Goal: Find specific page/section: Find specific page/section

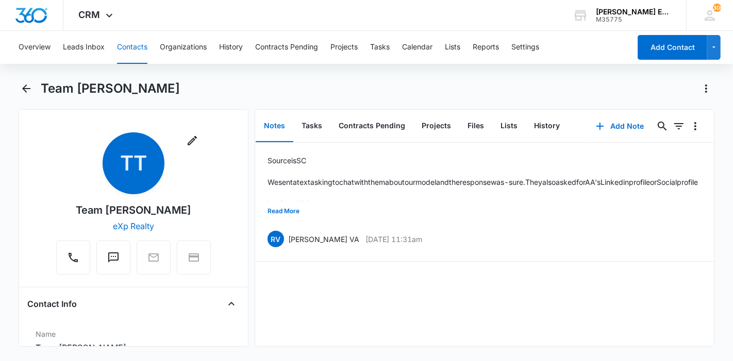
click at [139, 39] on button "Contacts" at bounding box center [132, 47] width 30 height 33
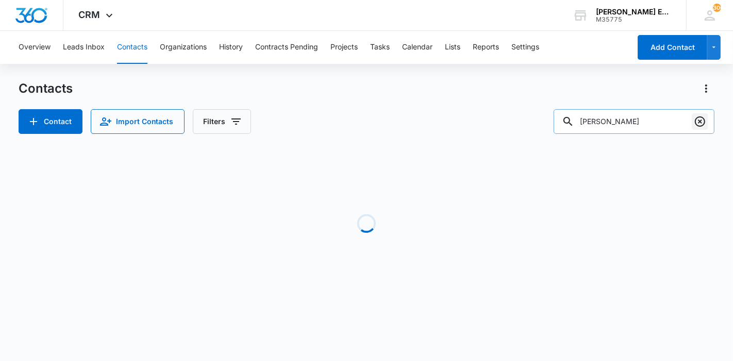
click at [701, 127] on icon "Clear" at bounding box center [700, 121] width 12 height 12
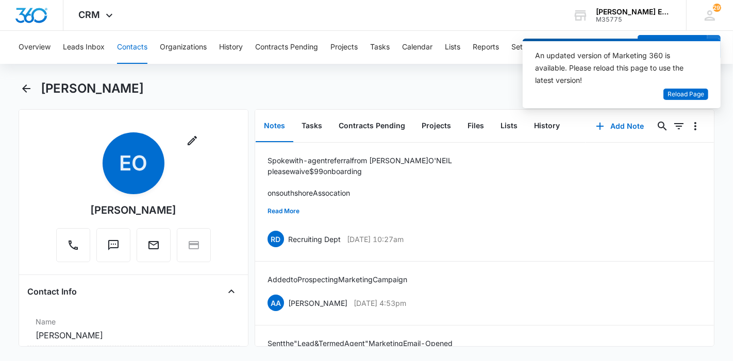
click at [134, 39] on button "Contacts" at bounding box center [132, 47] width 30 height 33
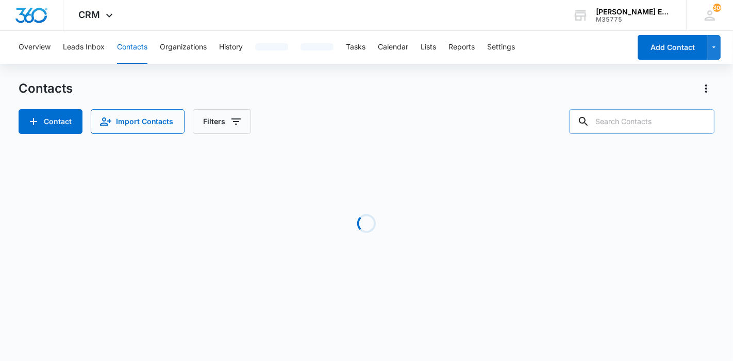
click at [666, 121] on input "text" at bounding box center [641, 121] width 145 height 25
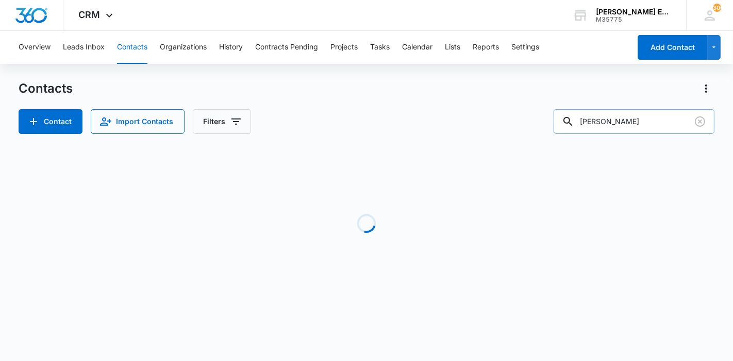
type input "[PERSON_NAME]"
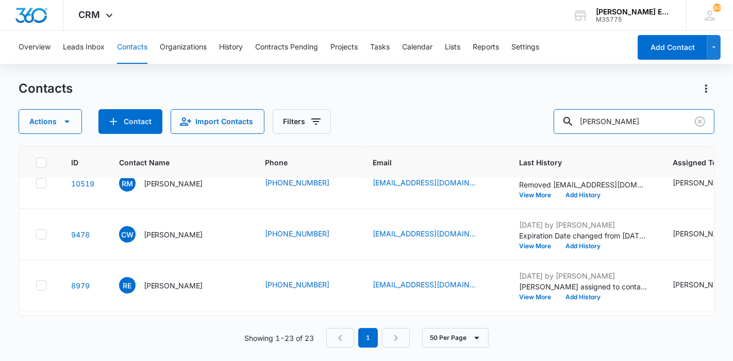
scroll to position [324, 0]
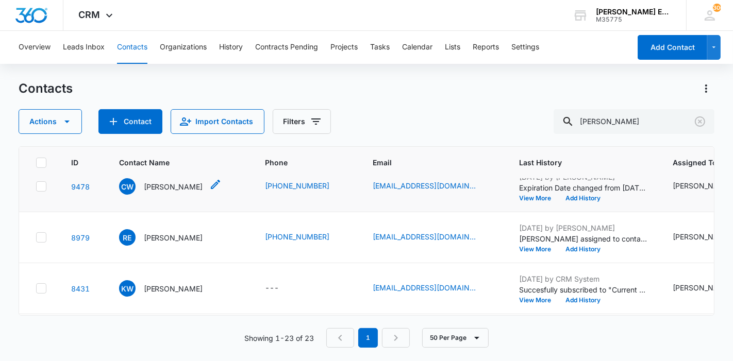
click at [184, 192] on p "[PERSON_NAME]" at bounding box center [173, 186] width 59 height 11
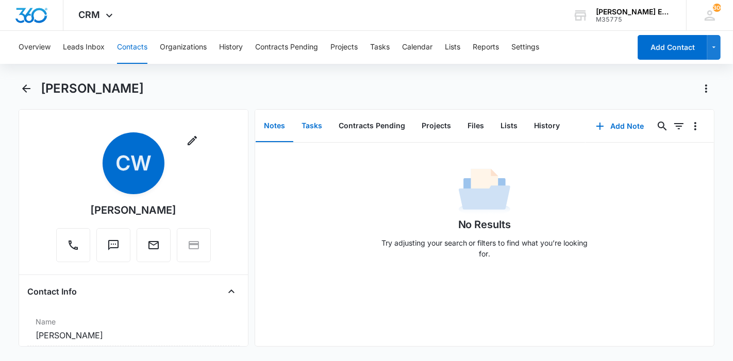
click at [305, 129] on button "Tasks" at bounding box center [311, 126] width 37 height 32
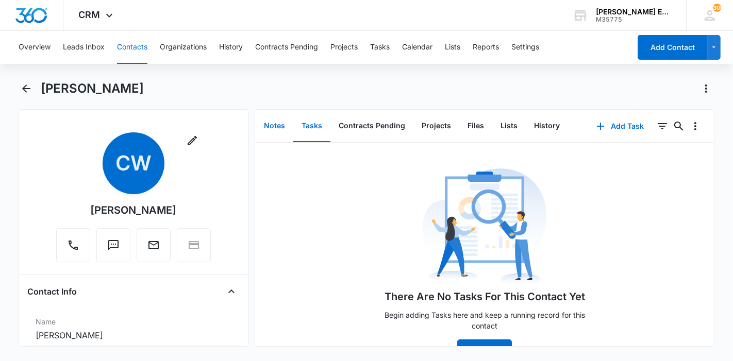
click at [283, 129] on button "Notes" at bounding box center [275, 126] width 38 height 32
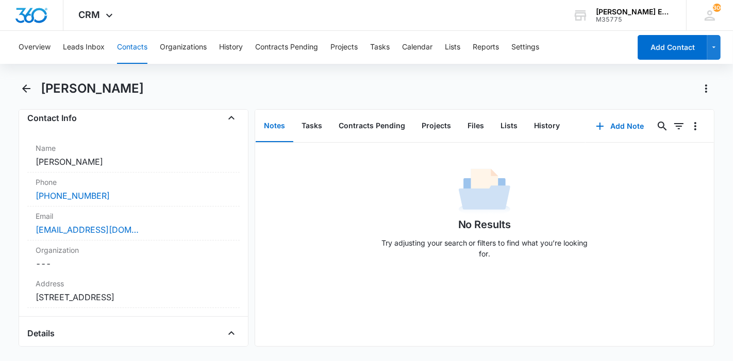
scroll to position [173, 0]
